Goal: Transaction & Acquisition: Purchase product/service

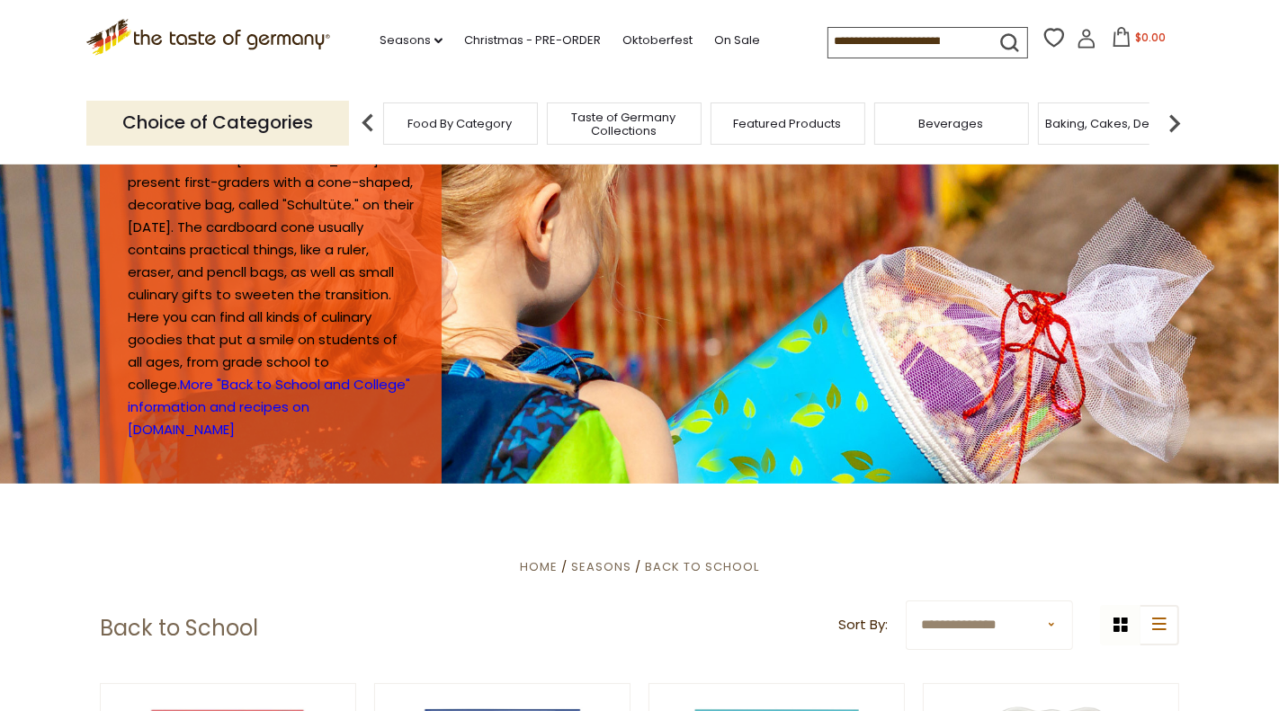
click at [856, 44] on input at bounding box center [904, 40] width 152 height 25
type input "*******"
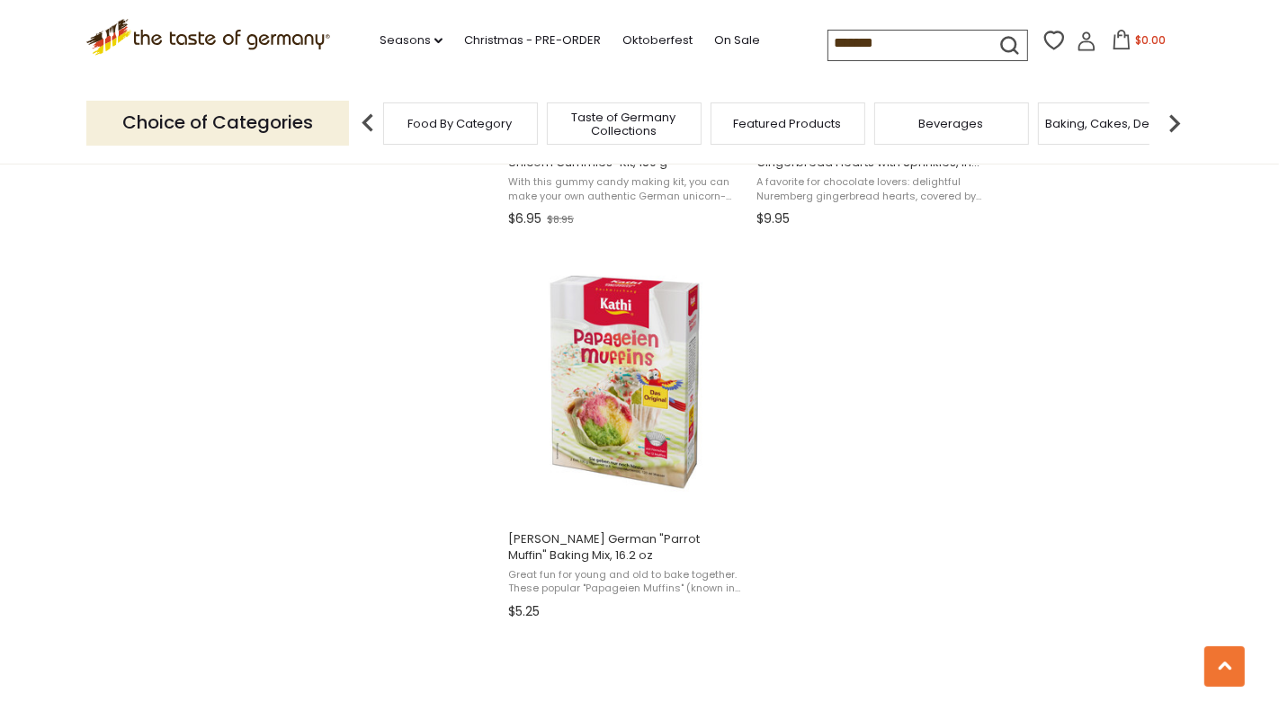
scroll to position [2456, 0]
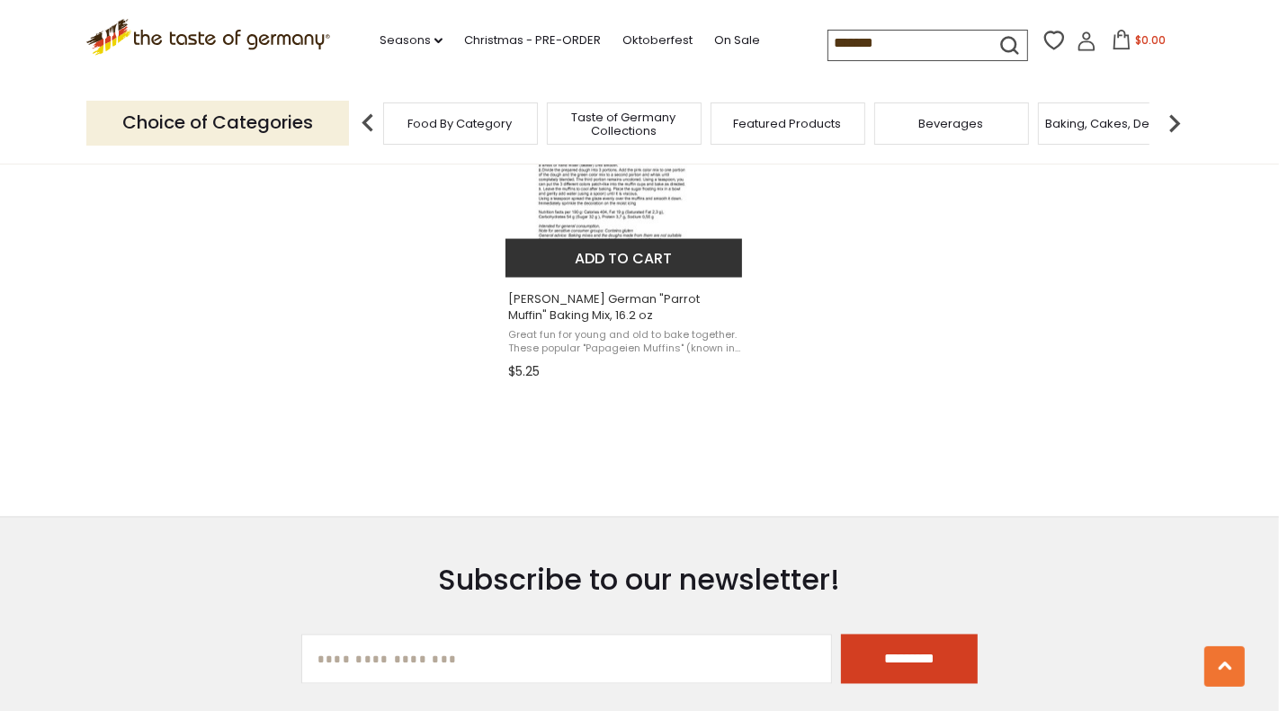
click at [617, 211] on img "Kathi German" at bounding box center [624, 143] width 191 height 270
